Goal: Transaction & Acquisition: Obtain resource

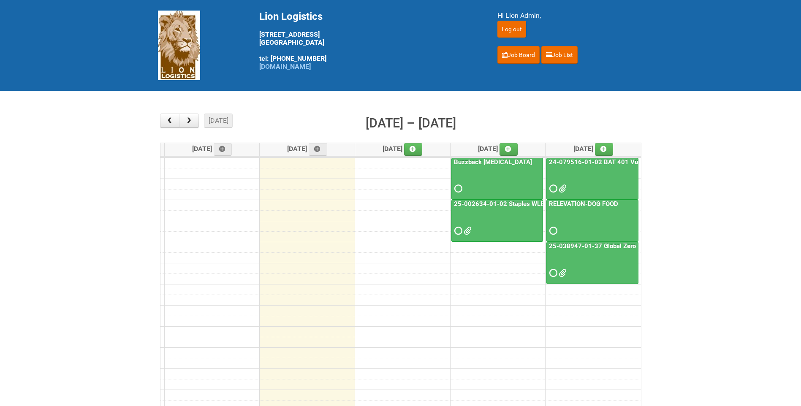
click at [585, 255] on div at bounding box center [592, 265] width 90 height 27
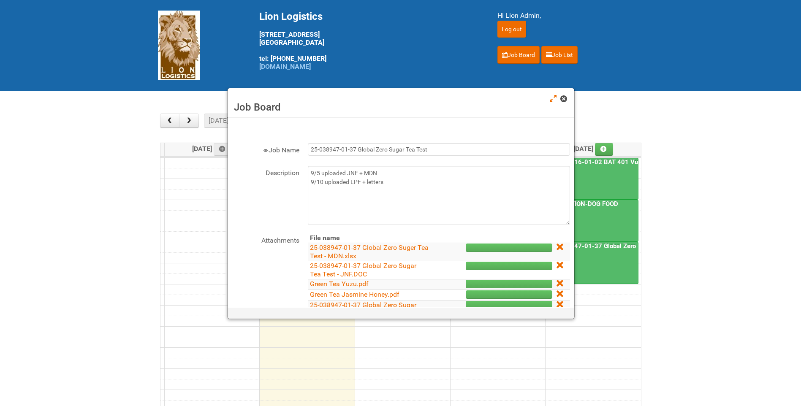
click at [564, 100] on span at bounding box center [563, 99] width 6 height 6
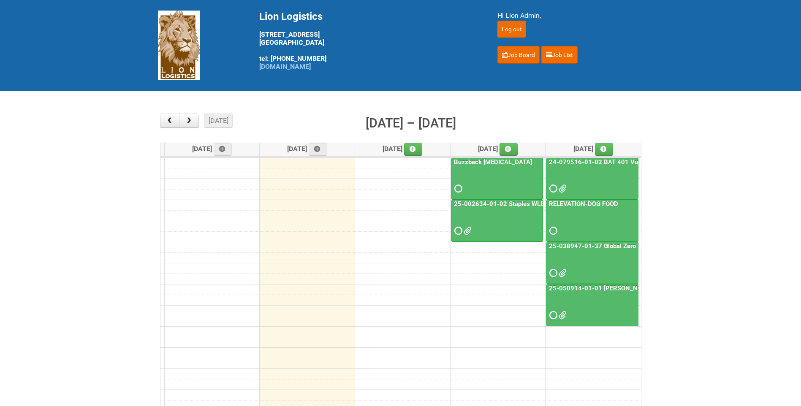
click at [618, 296] on div at bounding box center [592, 307] width 90 height 27
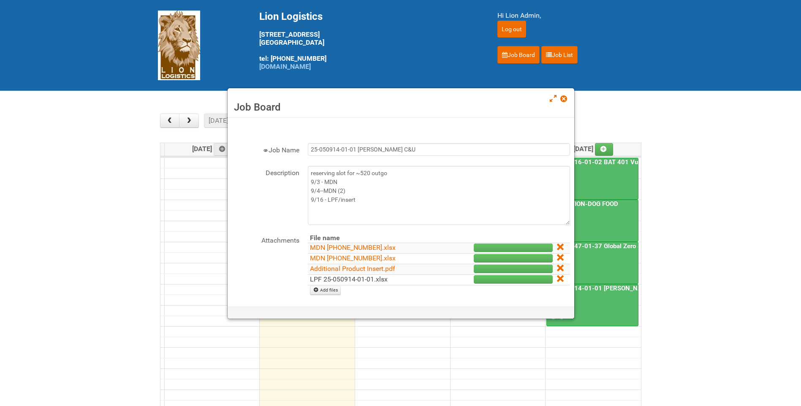
click at [364, 277] on link "LPF 25-050914-01-01.xlsx" at bounding box center [349, 279] width 78 height 8
click at [366, 268] on link "Additional Product Insert.pdf" at bounding box center [352, 269] width 85 height 8
click at [563, 101] on span at bounding box center [563, 99] width 6 height 6
